Goal: Task Accomplishment & Management: Use online tool/utility

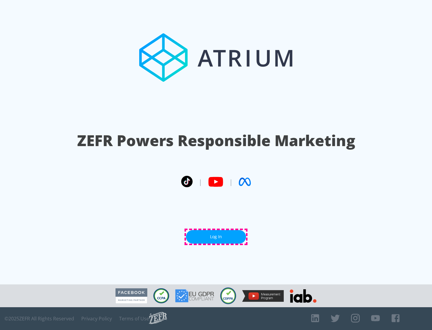
click at [216, 236] on link "Log In" at bounding box center [216, 236] width 60 height 13
